Goal: Task Accomplishment & Management: Complete application form

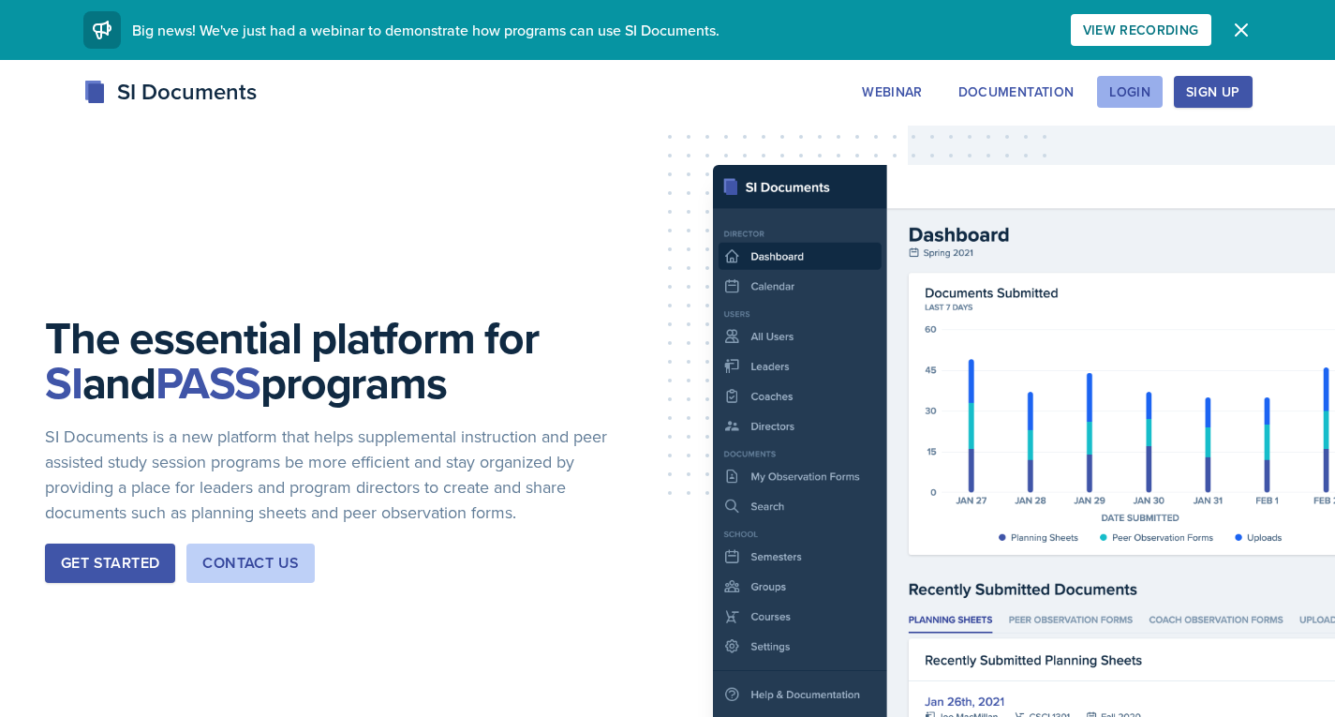
click at [1123, 90] on div "Login" at bounding box center [1129, 91] width 41 height 15
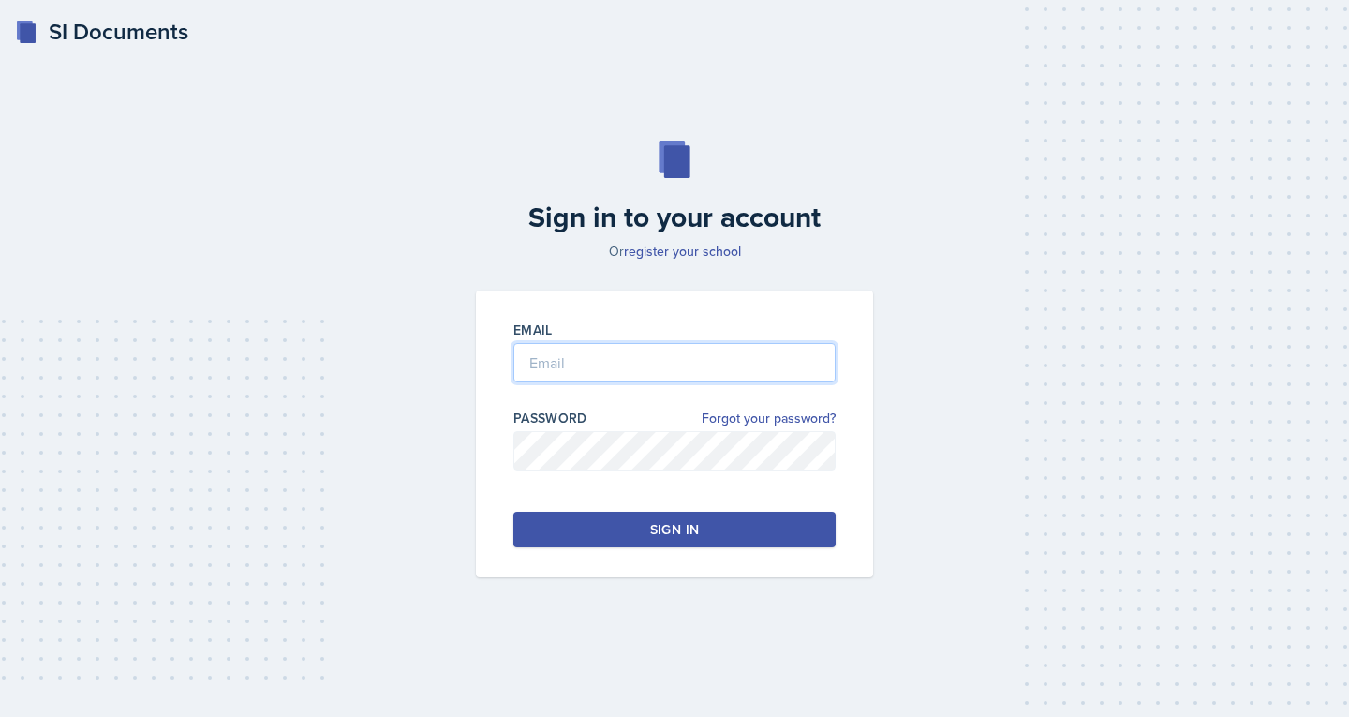
click at [651, 360] on input "email" at bounding box center [675, 362] width 322 height 39
type input "[PERSON_NAME][EMAIL_ADDRESS][DOMAIN_NAME]"
click at [654, 520] on div "Sign in" at bounding box center [674, 529] width 49 height 19
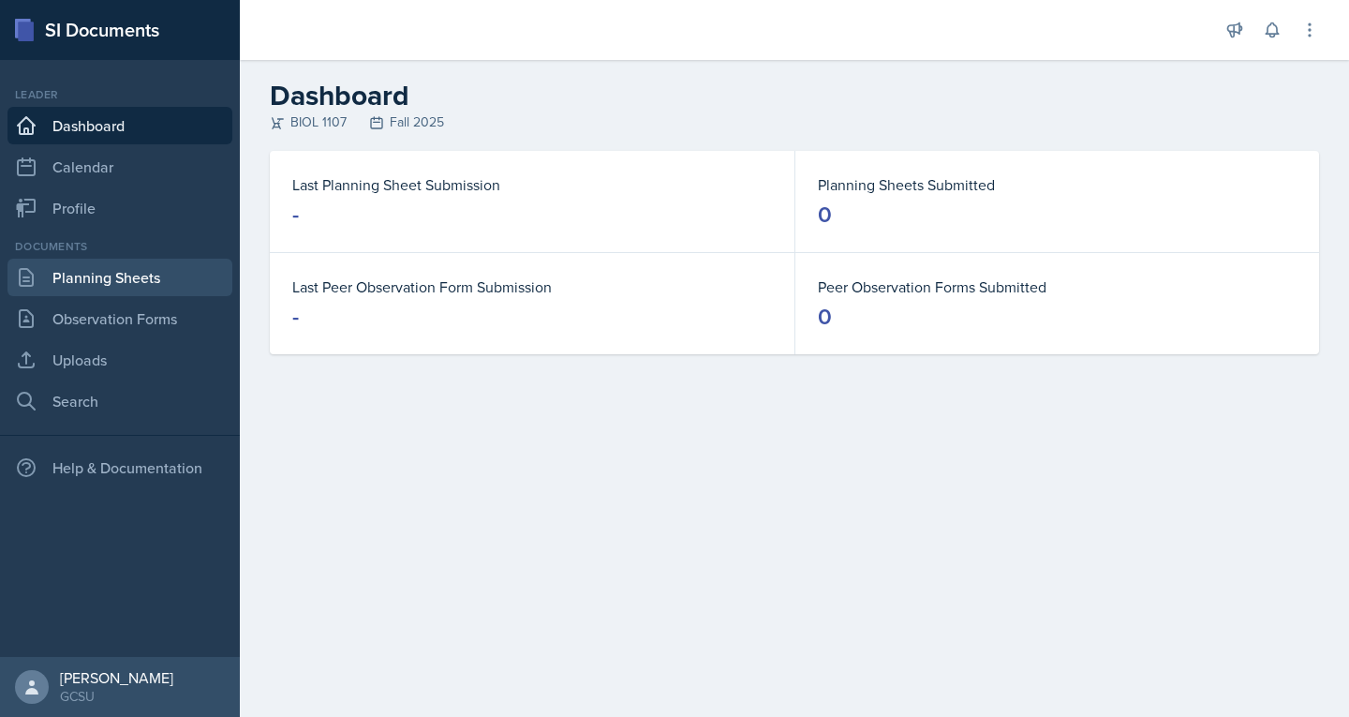
click at [68, 270] on link "Planning Sheets" at bounding box center [119, 277] width 225 height 37
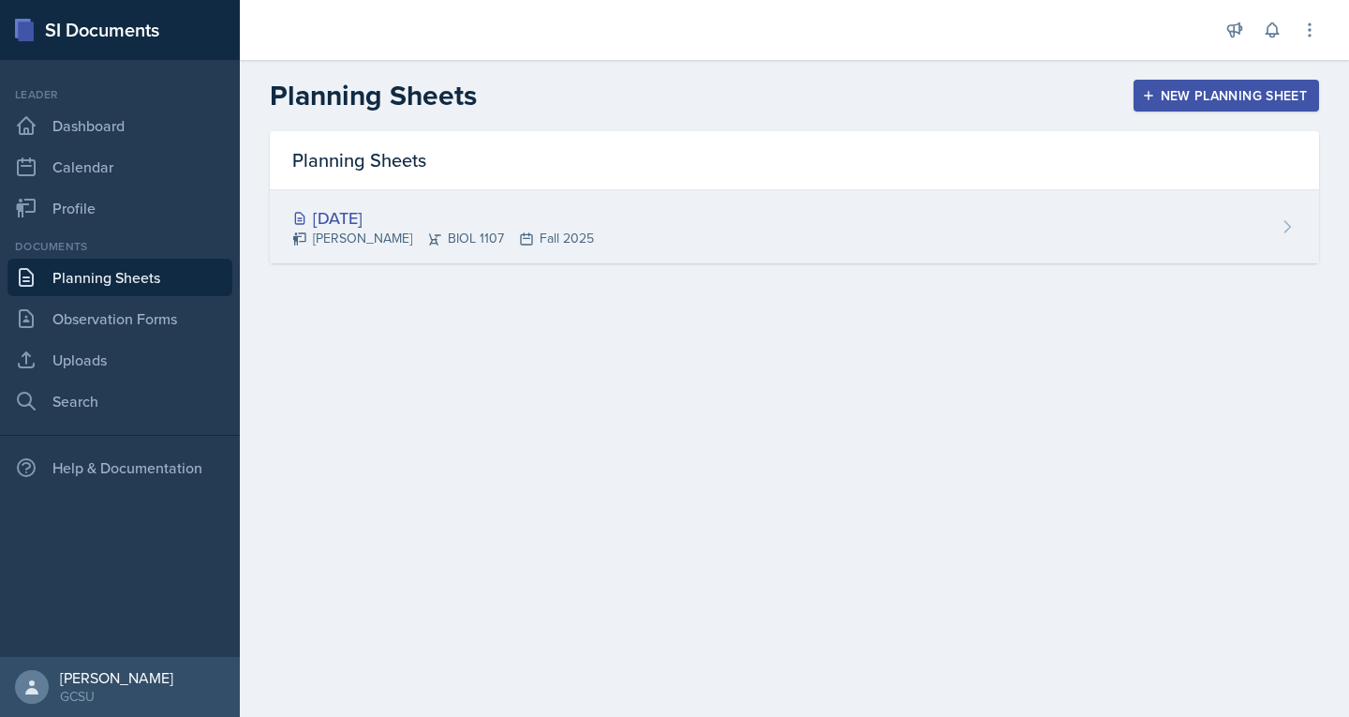
click at [352, 224] on div "[DATE]" at bounding box center [443, 217] width 302 height 25
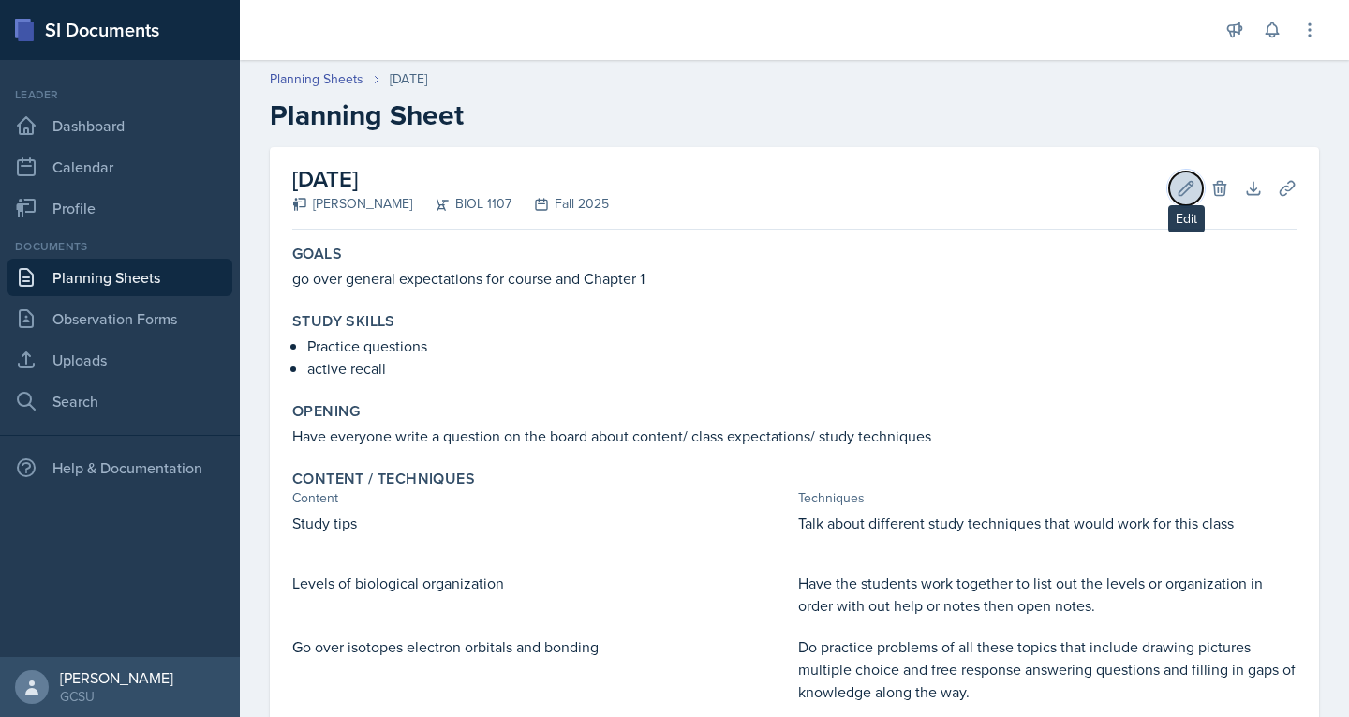
click at [1180, 189] on icon at bounding box center [1187, 188] width 14 height 14
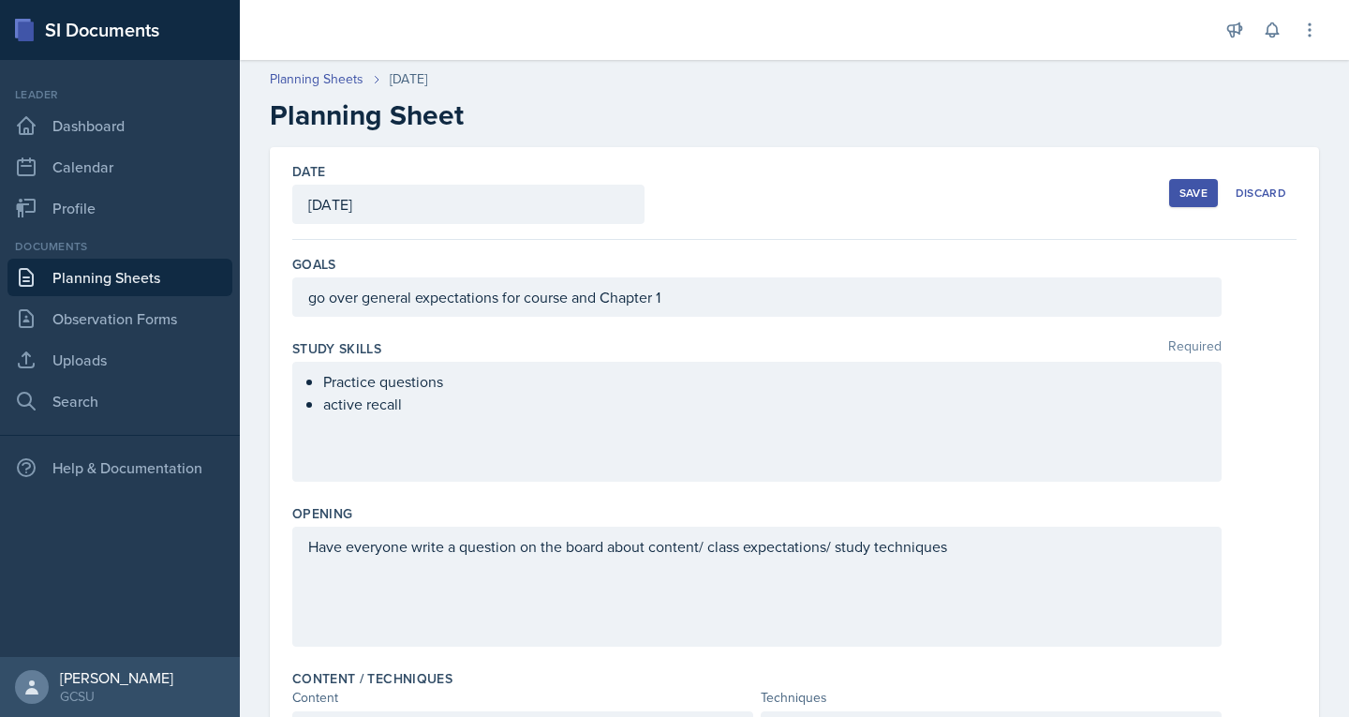
click at [707, 301] on div "go over general expectations for course and Chapter 1" at bounding box center [757, 296] width 930 height 39
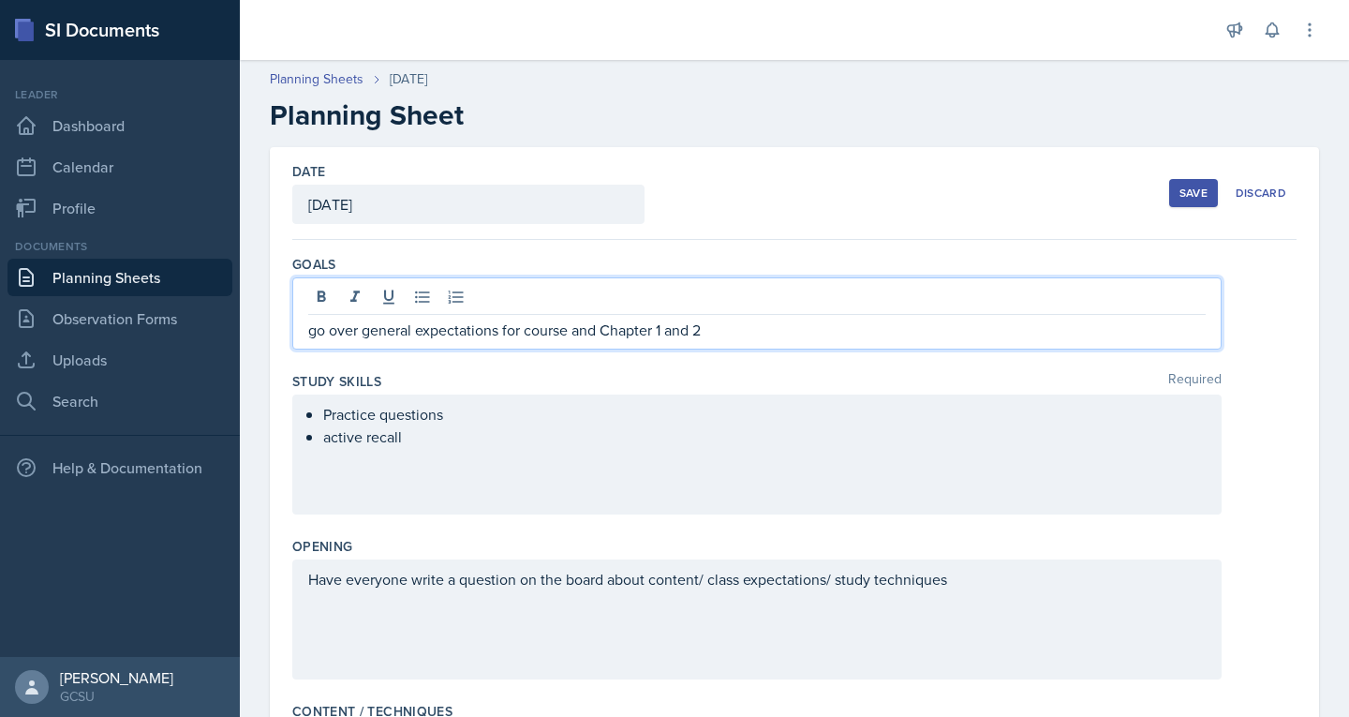
click at [1180, 190] on div "Save" at bounding box center [1194, 193] width 28 height 15
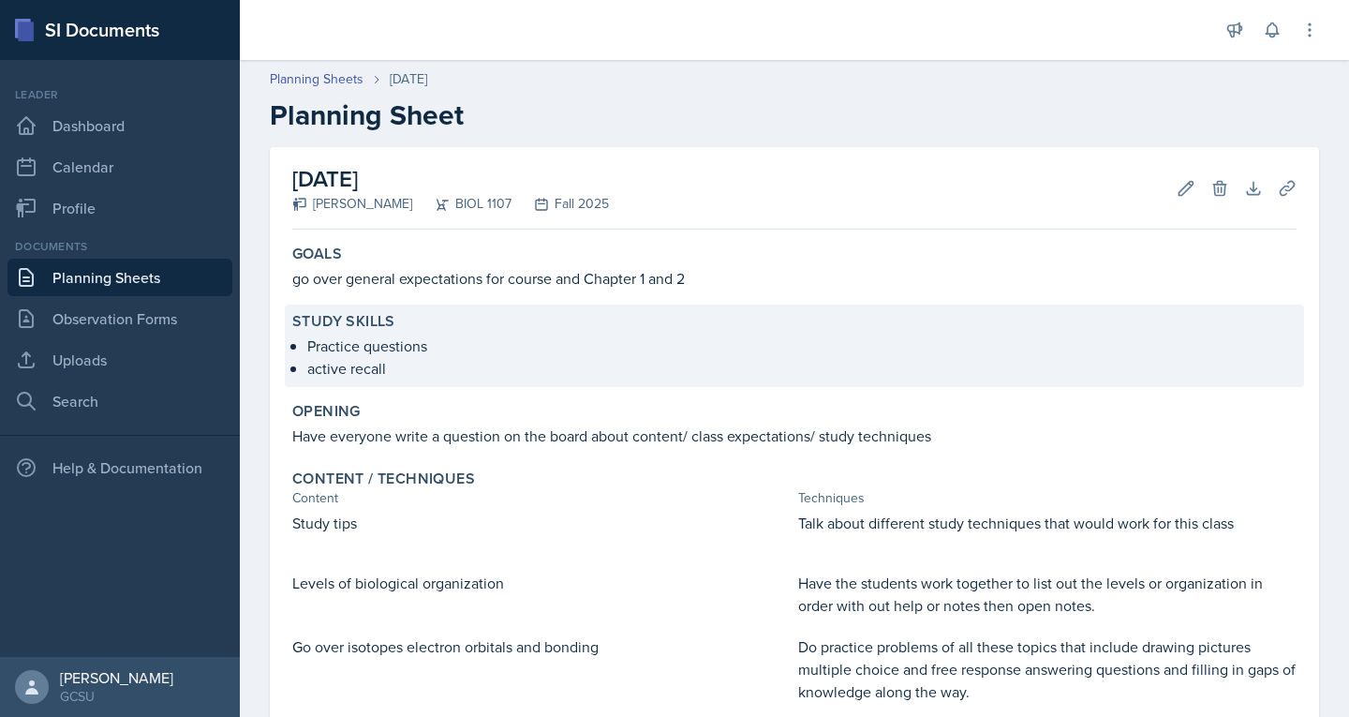
scroll to position [385, 0]
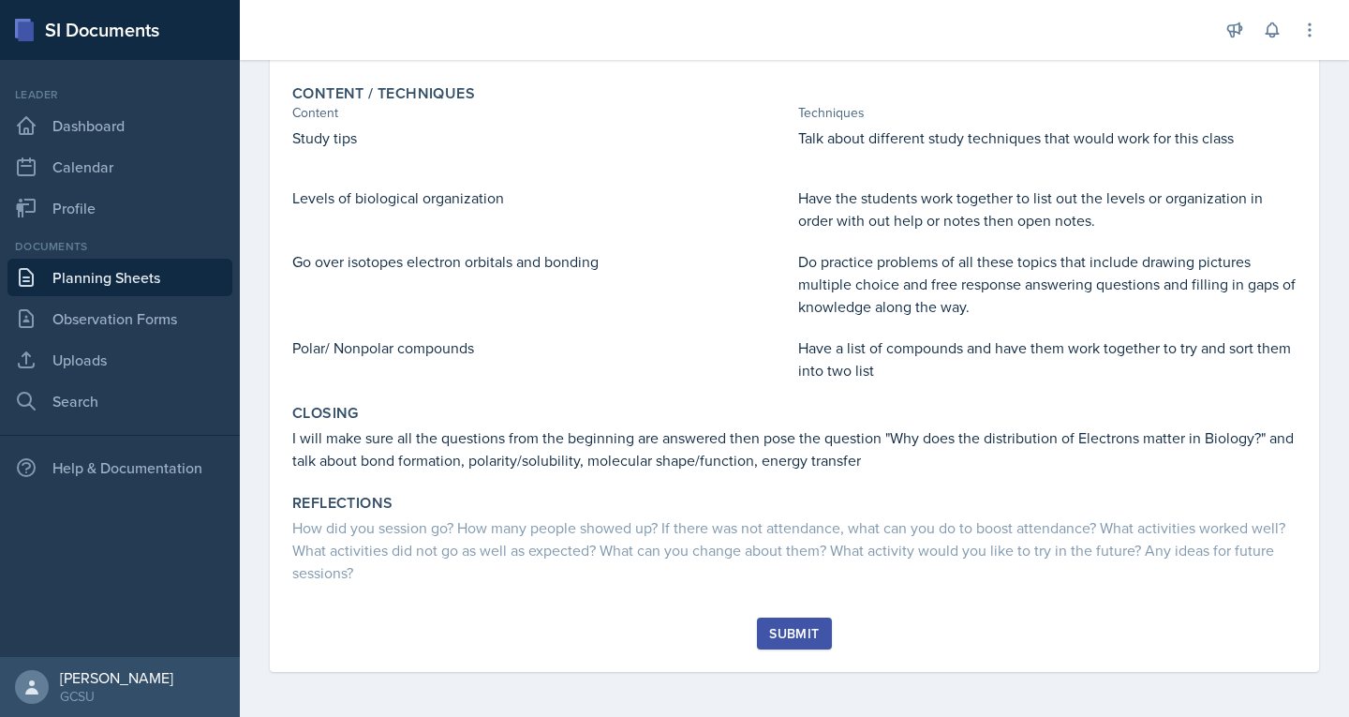
click at [794, 630] on div "Submit" at bounding box center [794, 633] width 50 height 15
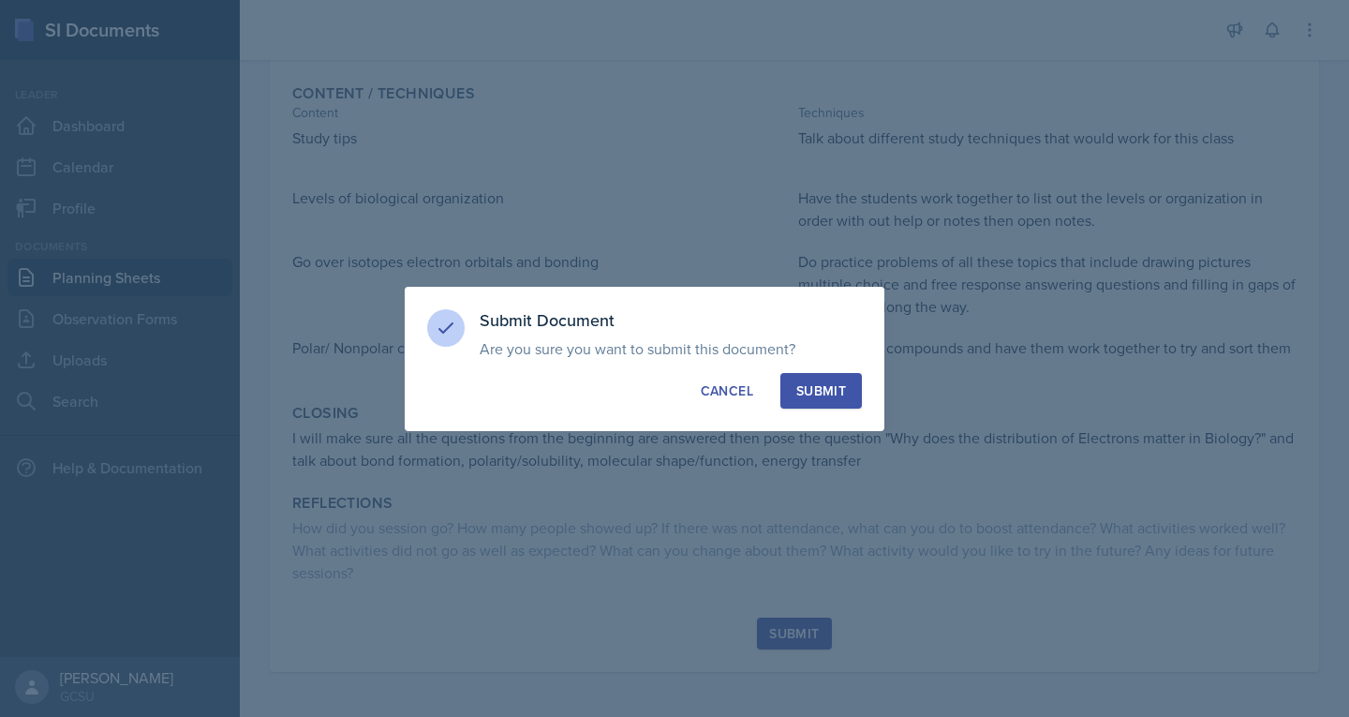
click at [807, 384] on div "Submit" at bounding box center [821, 390] width 50 height 19
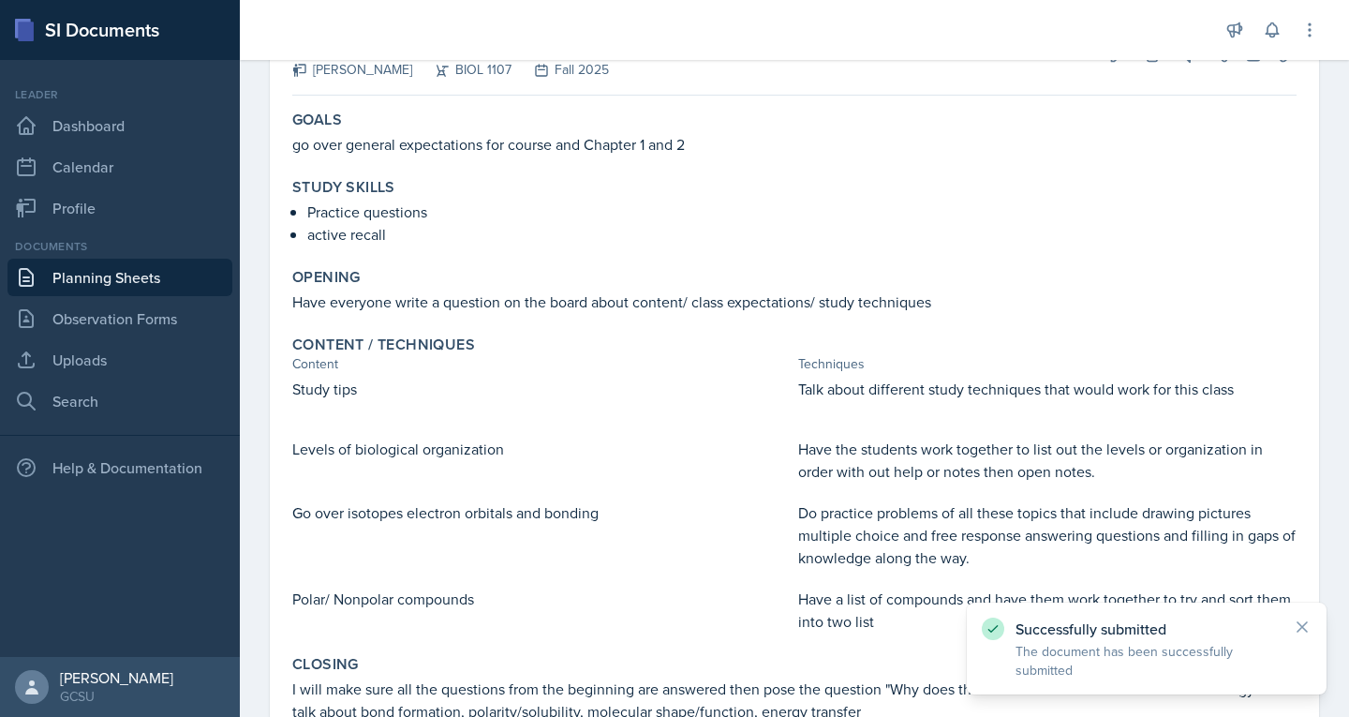
scroll to position [0, 0]
